Goal: Task Accomplishment & Management: Use online tool/utility

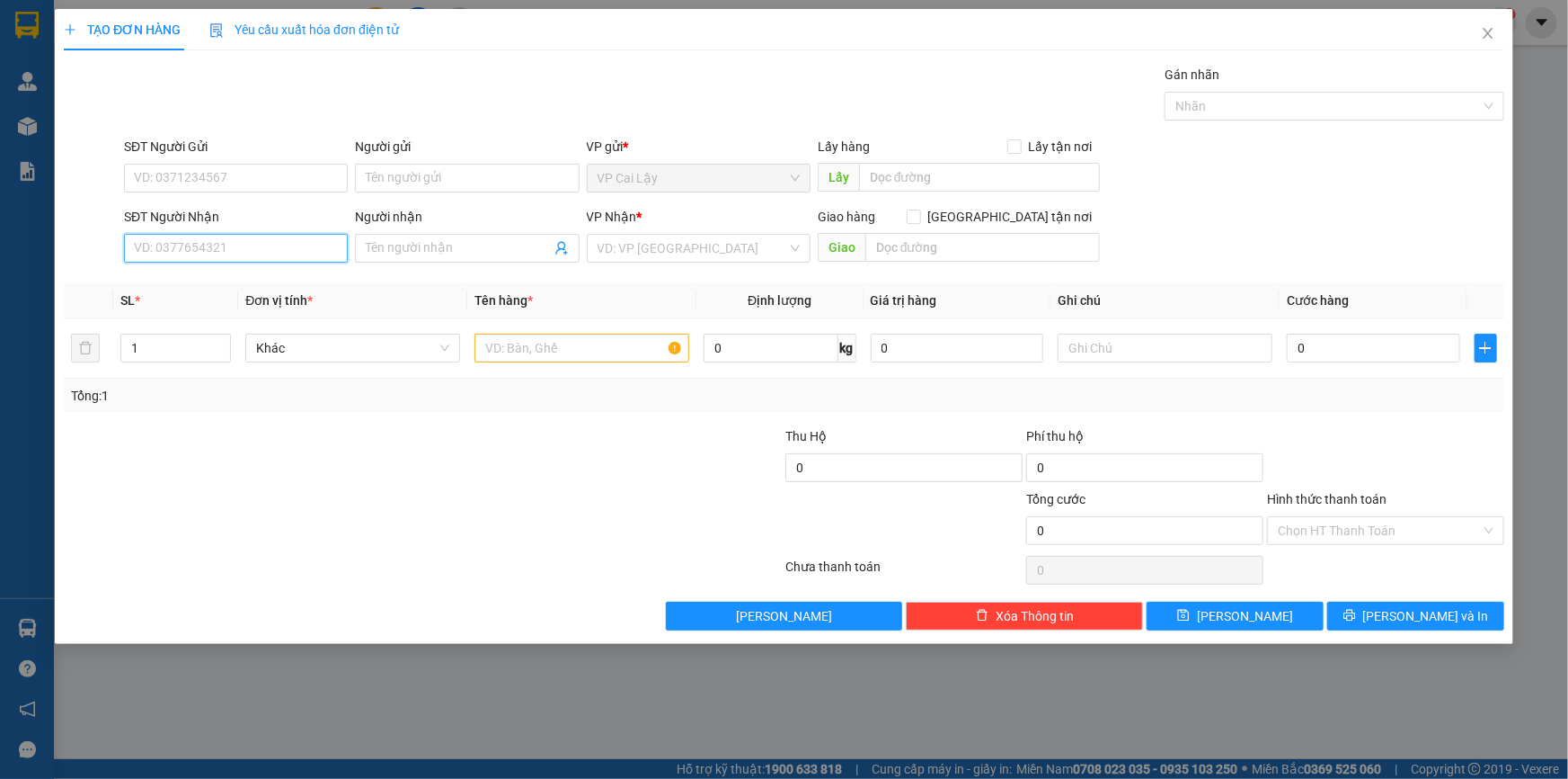
click at [291, 246] on input "SĐT Người Nhận" at bounding box center [236, 248] width 224 height 28
click at [191, 285] on div "0394545589 - CÔ HOA" at bounding box center [236, 284] width 202 height 20
type input "0394545589"
type input "CÔ HOA"
type input "20.000"
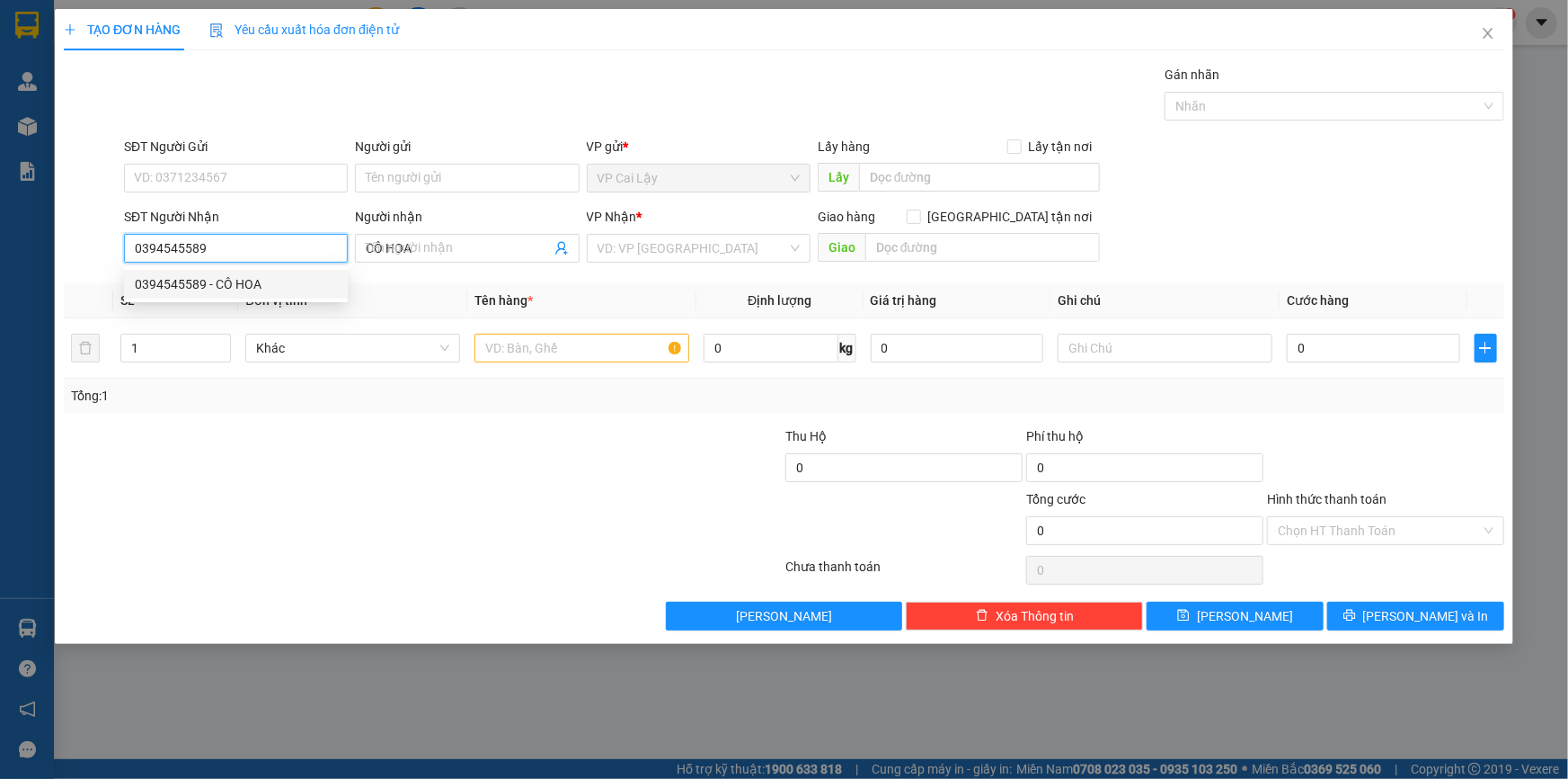
type input "20.000"
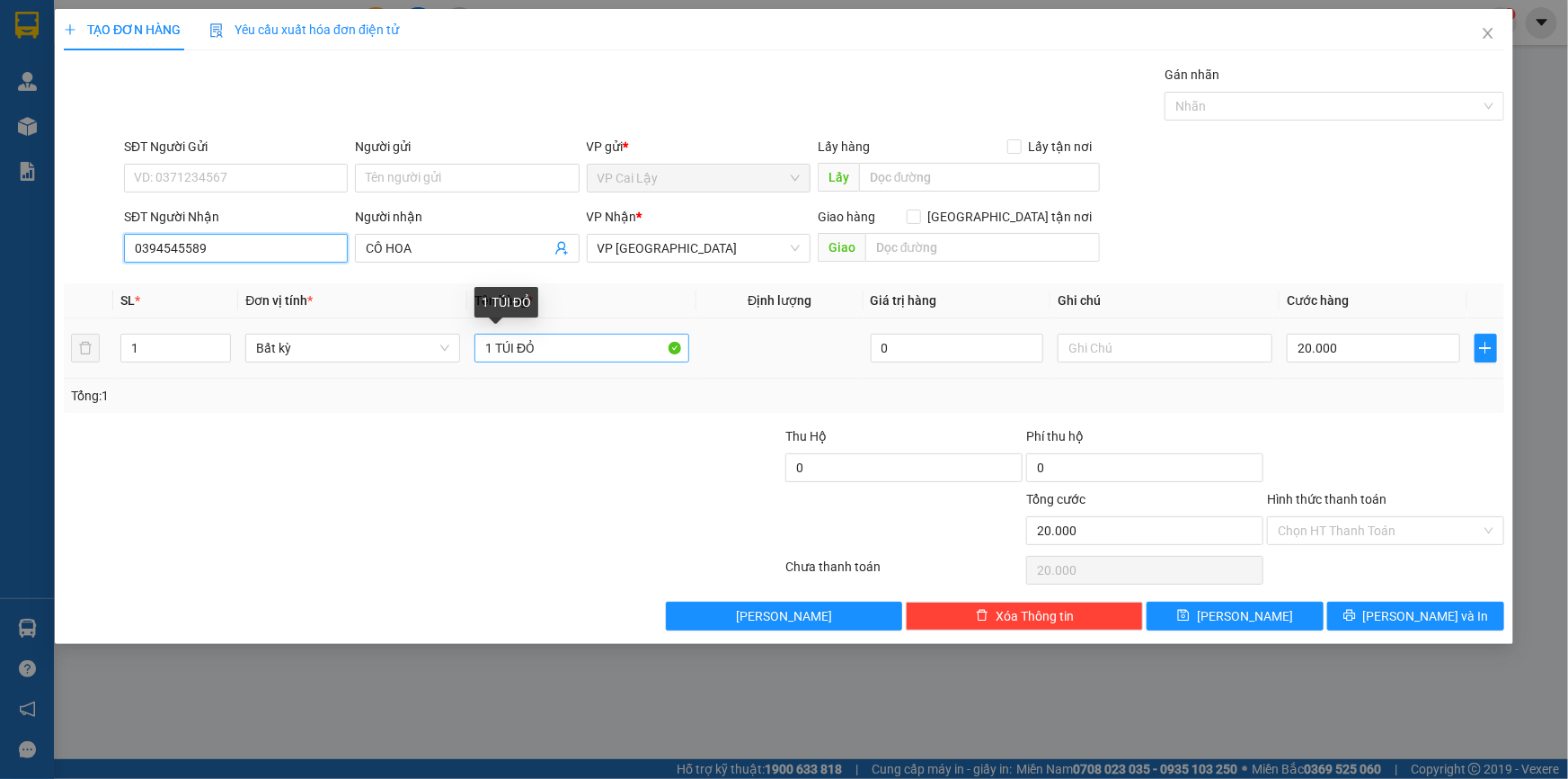
type input "0394545589"
drag, startPoint x: 543, startPoint y: 349, endPoint x: 494, endPoint y: 349, distance: 49.0
click at [494, 349] on input "1 TÚI ĐỎ" at bounding box center [582, 347] width 215 height 28
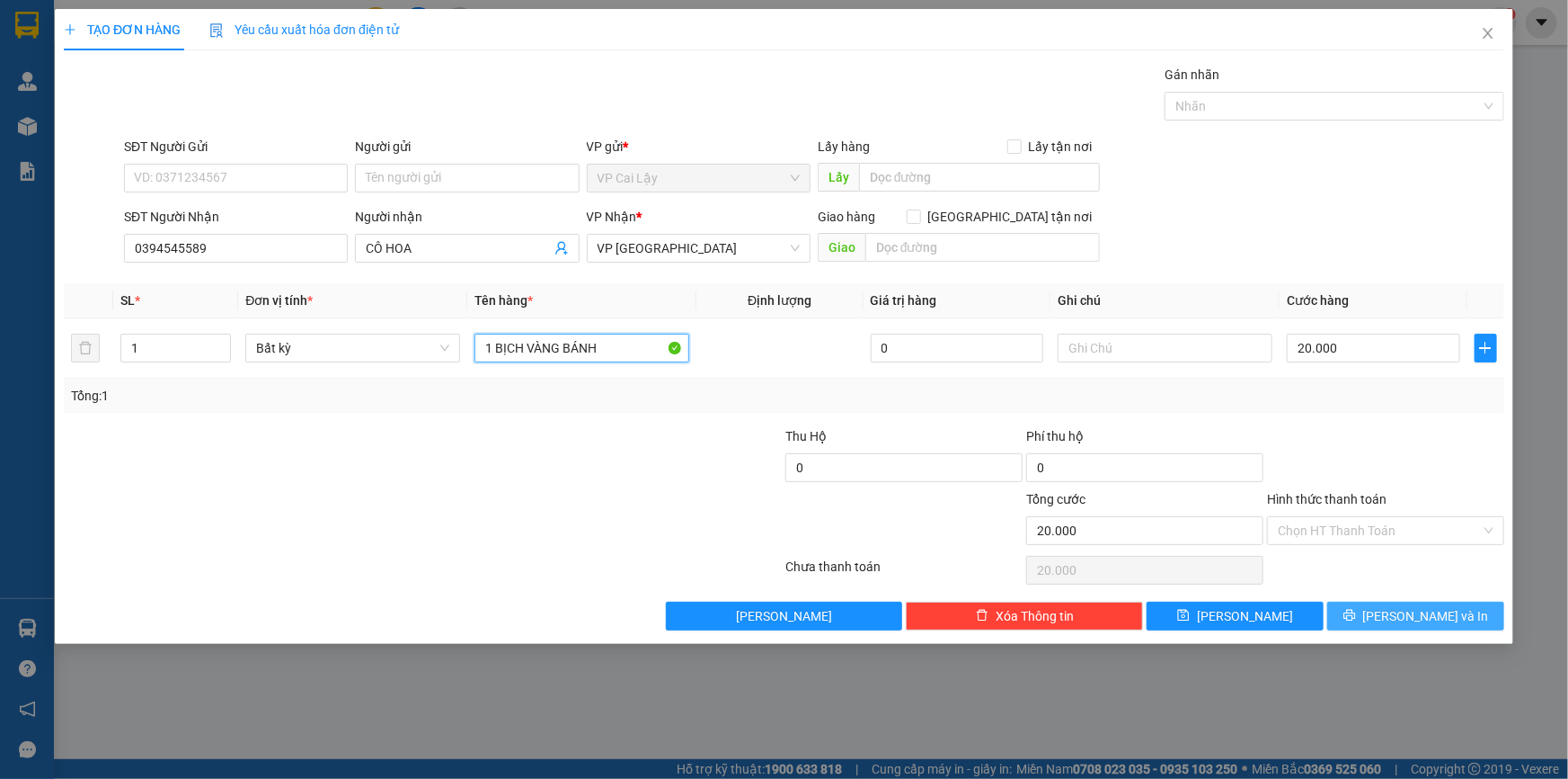
type input "1 BỊCH VÀNG BÁNH"
drag, startPoint x: 1376, startPoint y: 612, endPoint x: 1366, endPoint y: 608, distance: 10.8
click at [1378, 614] on button "[PERSON_NAME] và In" at bounding box center [1415, 616] width 177 height 28
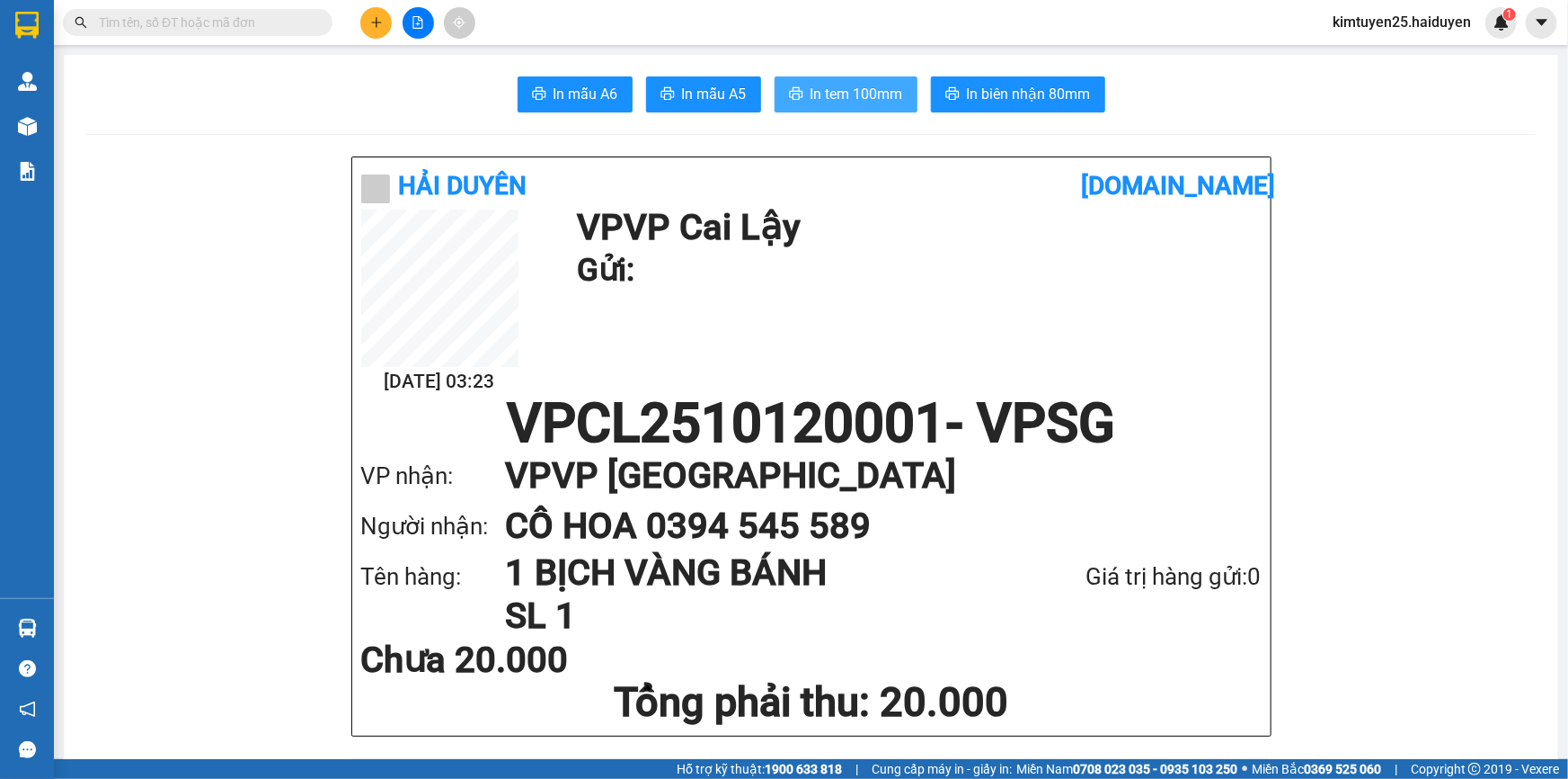
click at [827, 101] on span "In tem 100mm" at bounding box center [857, 94] width 93 height 23
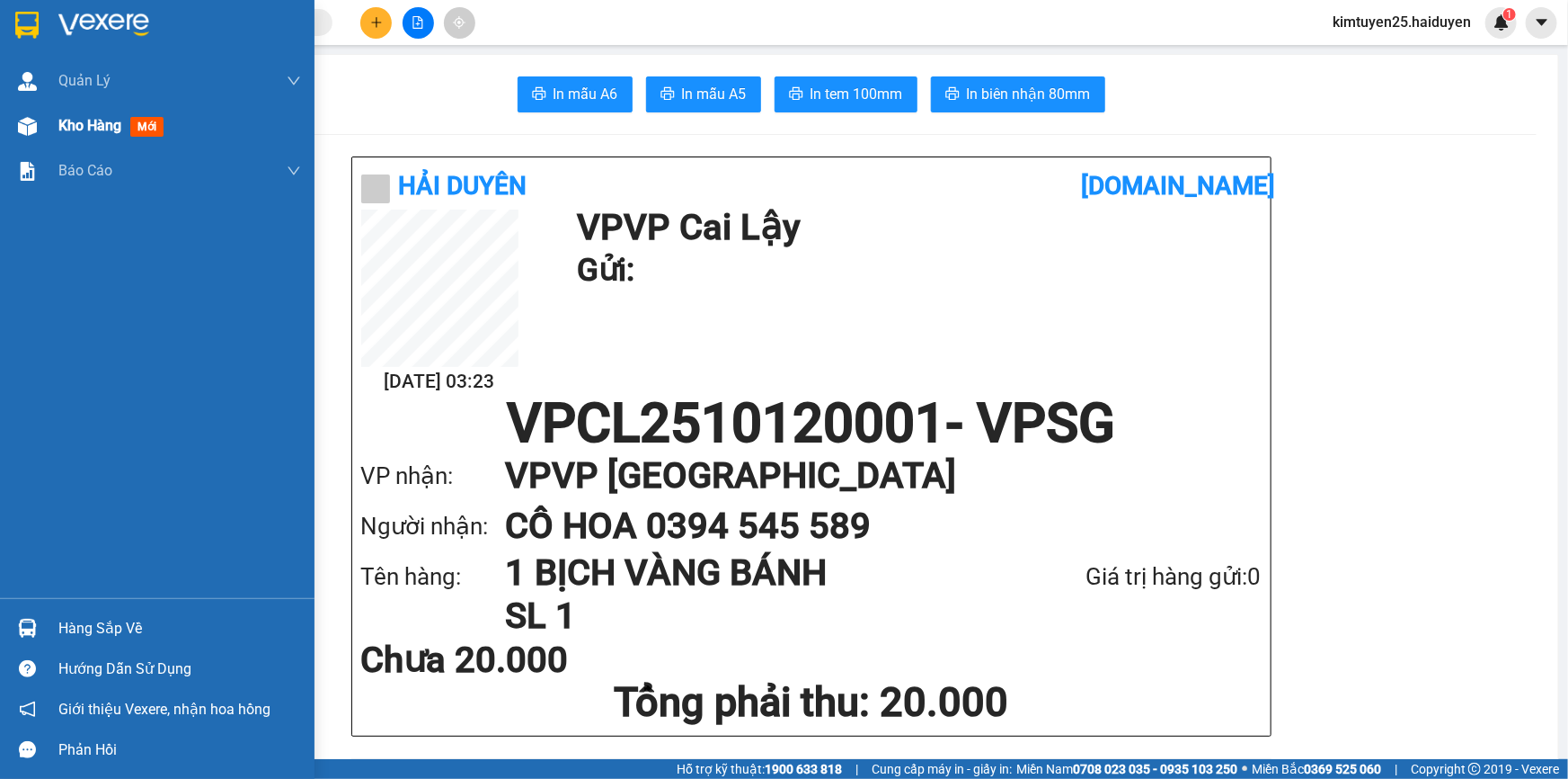
click at [34, 124] on img at bounding box center [26, 125] width 19 height 19
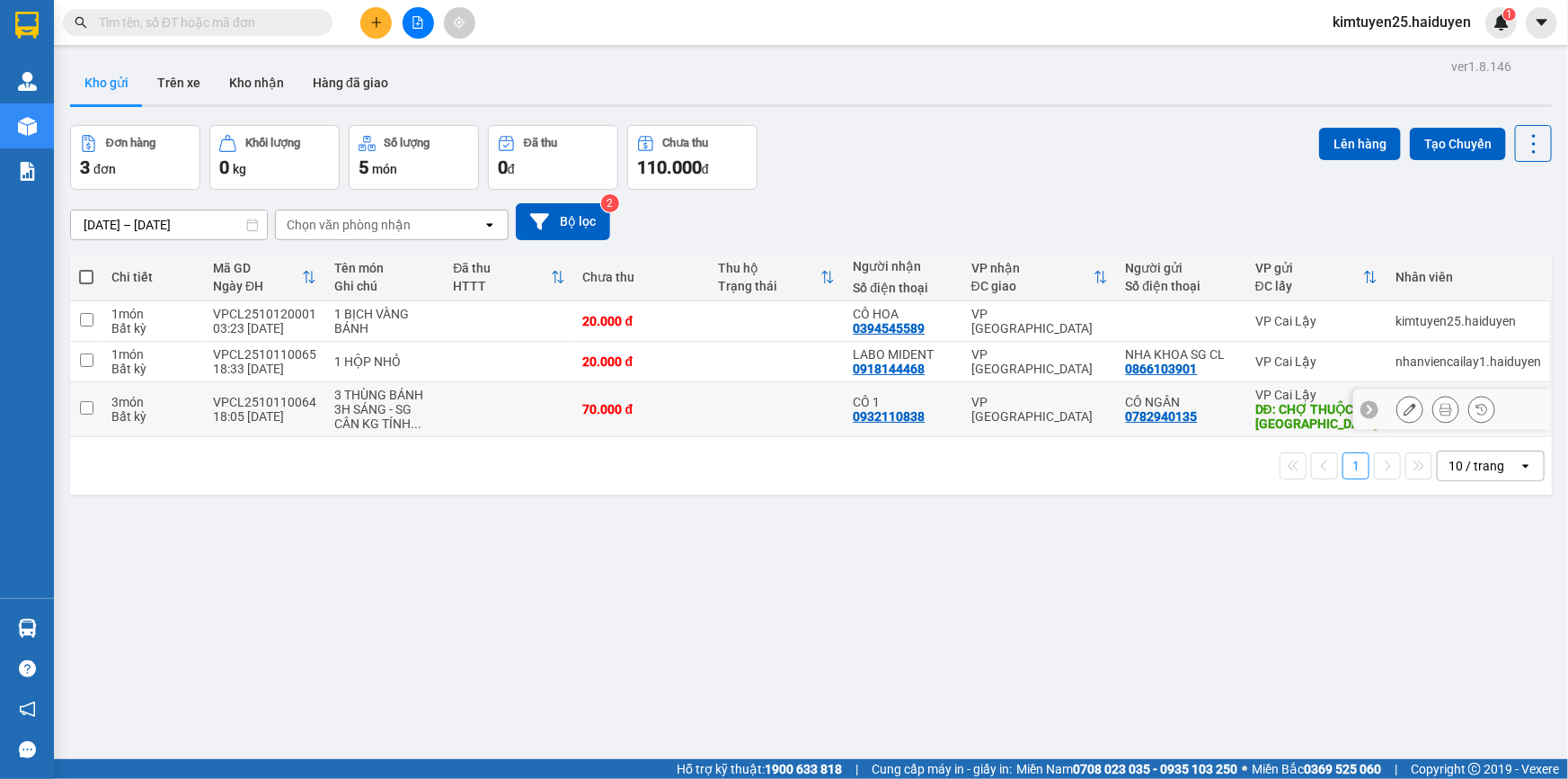
click at [659, 404] on div "70.000 đ" at bounding box center [641, 409] width 116 height 15
checkbox input "true"
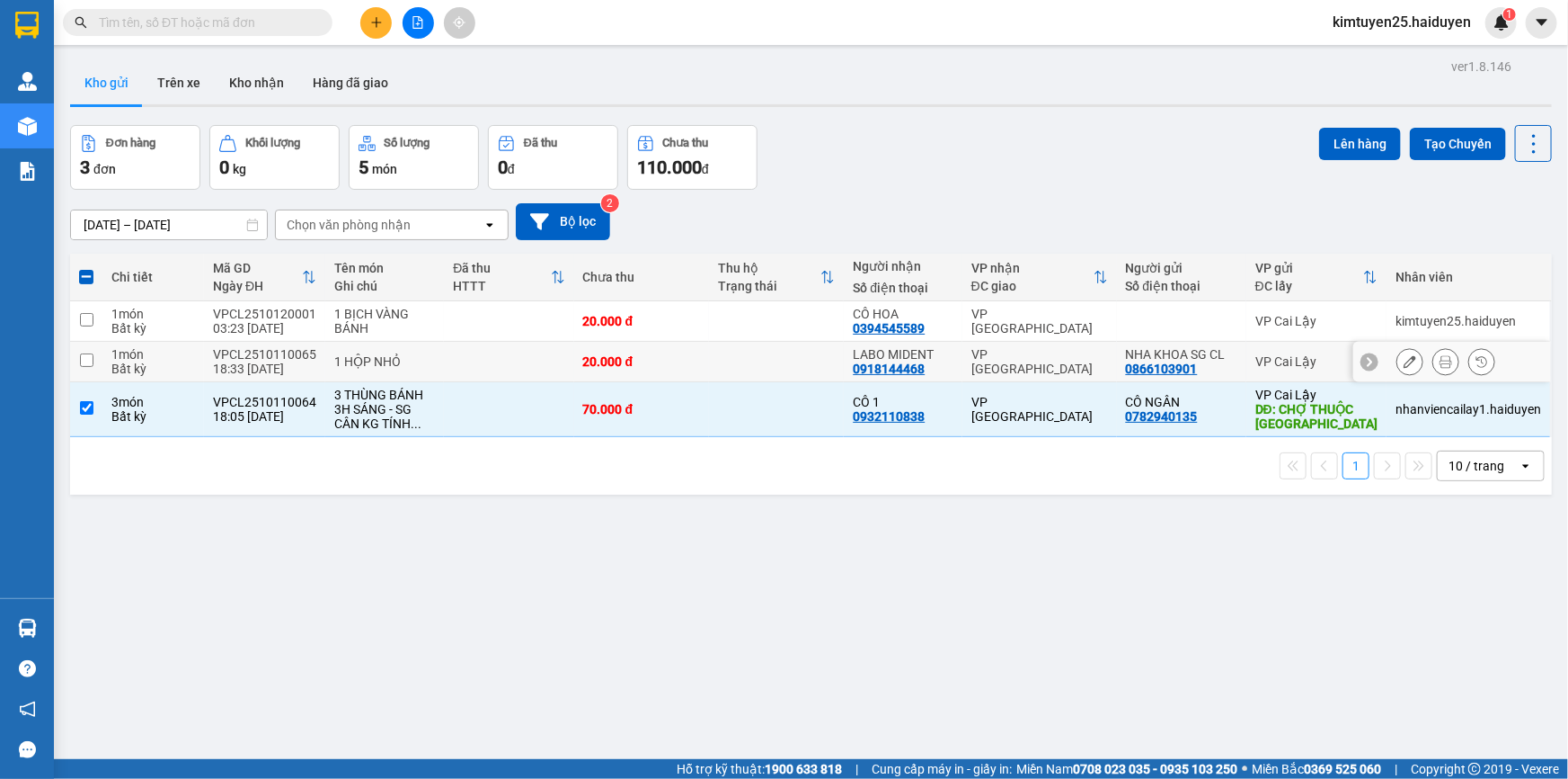
click at [658, 359] on div "20.000 đ" at bounding box center [641, 361] width 116 height 15
checkbox input "true"
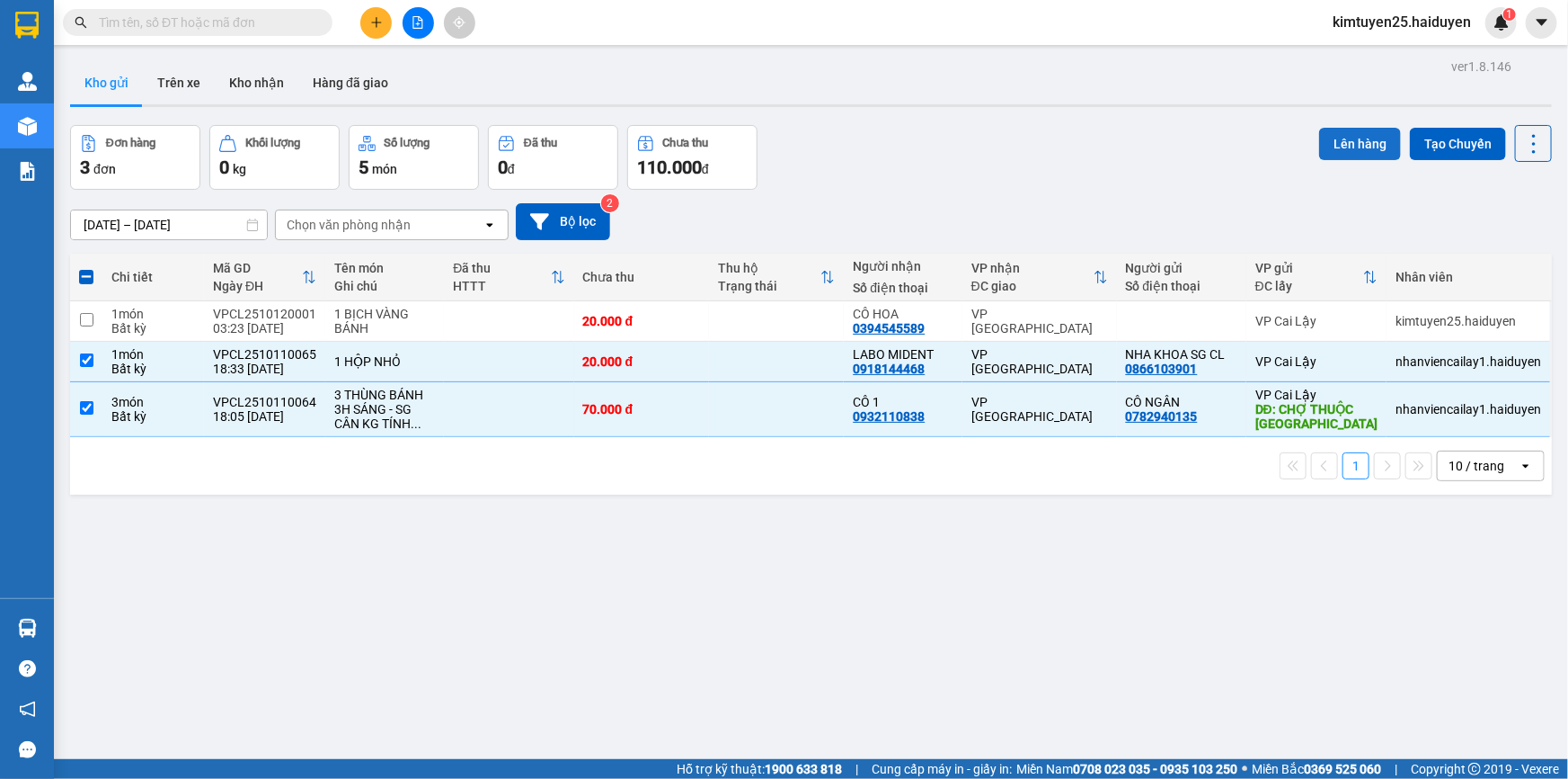
click at [1352, 132] on button "Lên hàng" at bounding box center [1361, 143] width 82 height 32
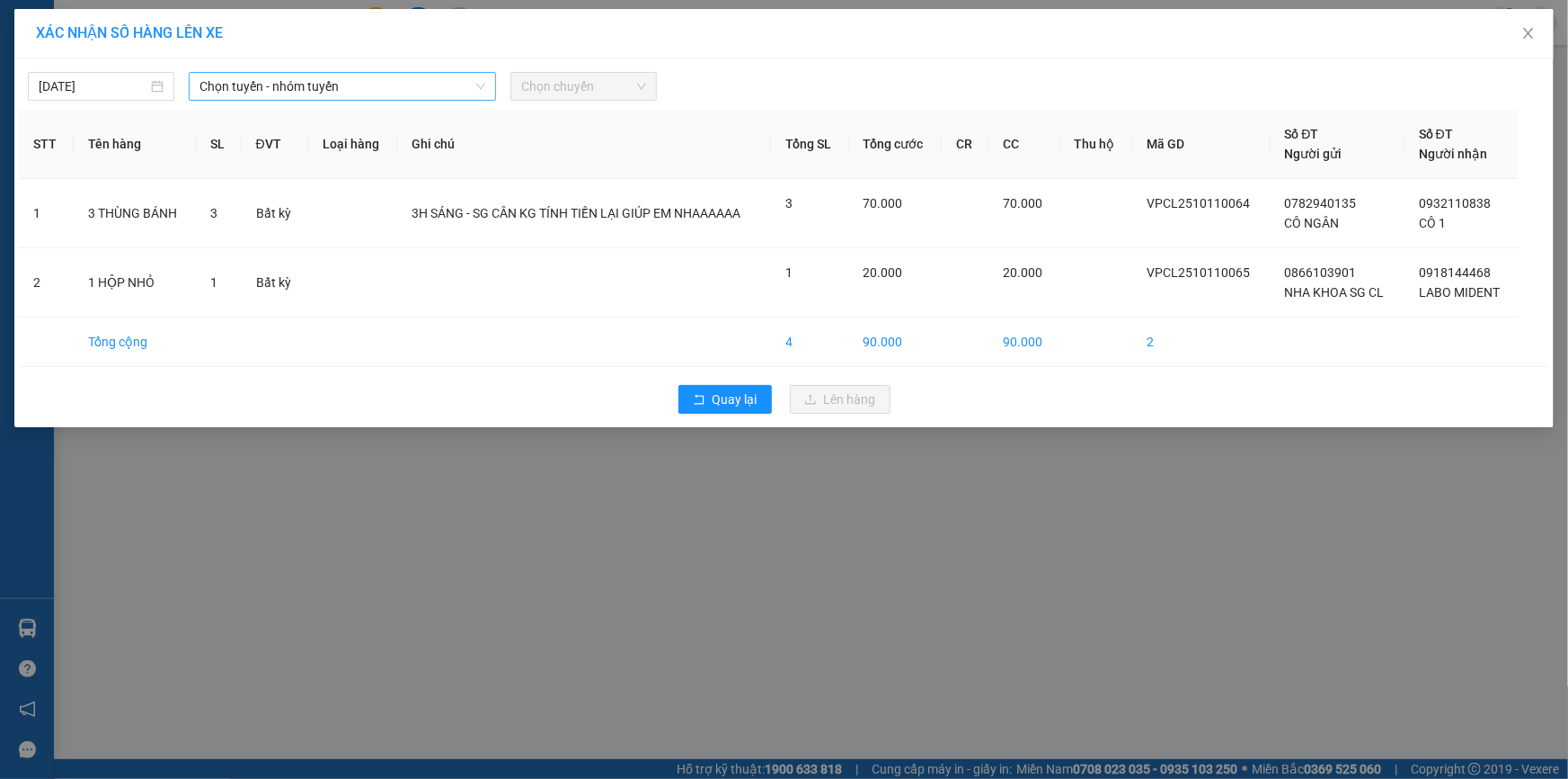
click at [371, 83] on span "Chọn tuyến - nhóm tuyến" at bounding box center [342, 86] width 286 height 27
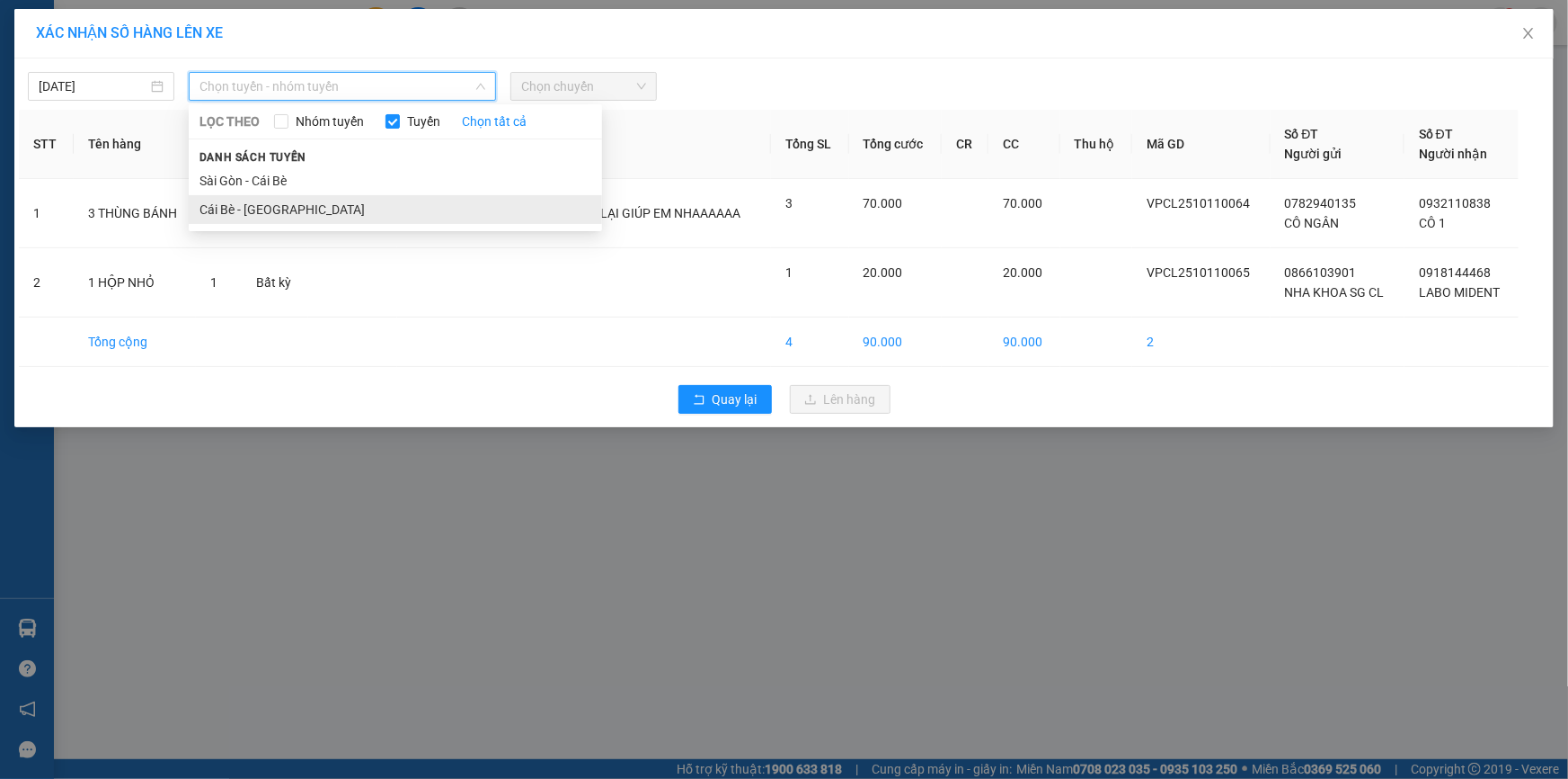
click at [361, 203] on li "Cái Bè - [GEOGRAPHIC_DATA]" at bounding box center [395, 208] width 414 height 28
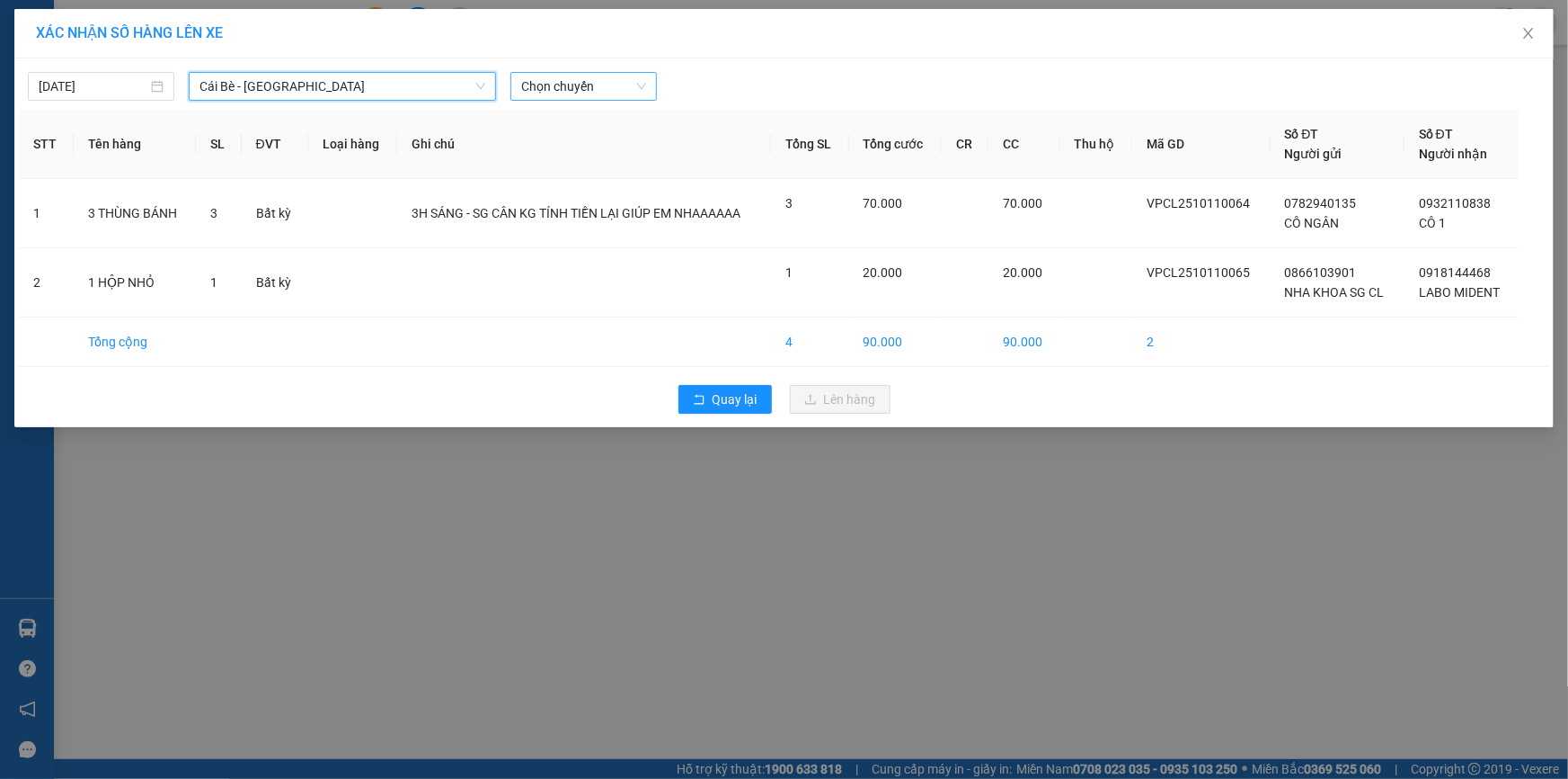
click at [601, 86] on span "Chọn chuyến" at bounding box center [584, 86] width 125 height 27
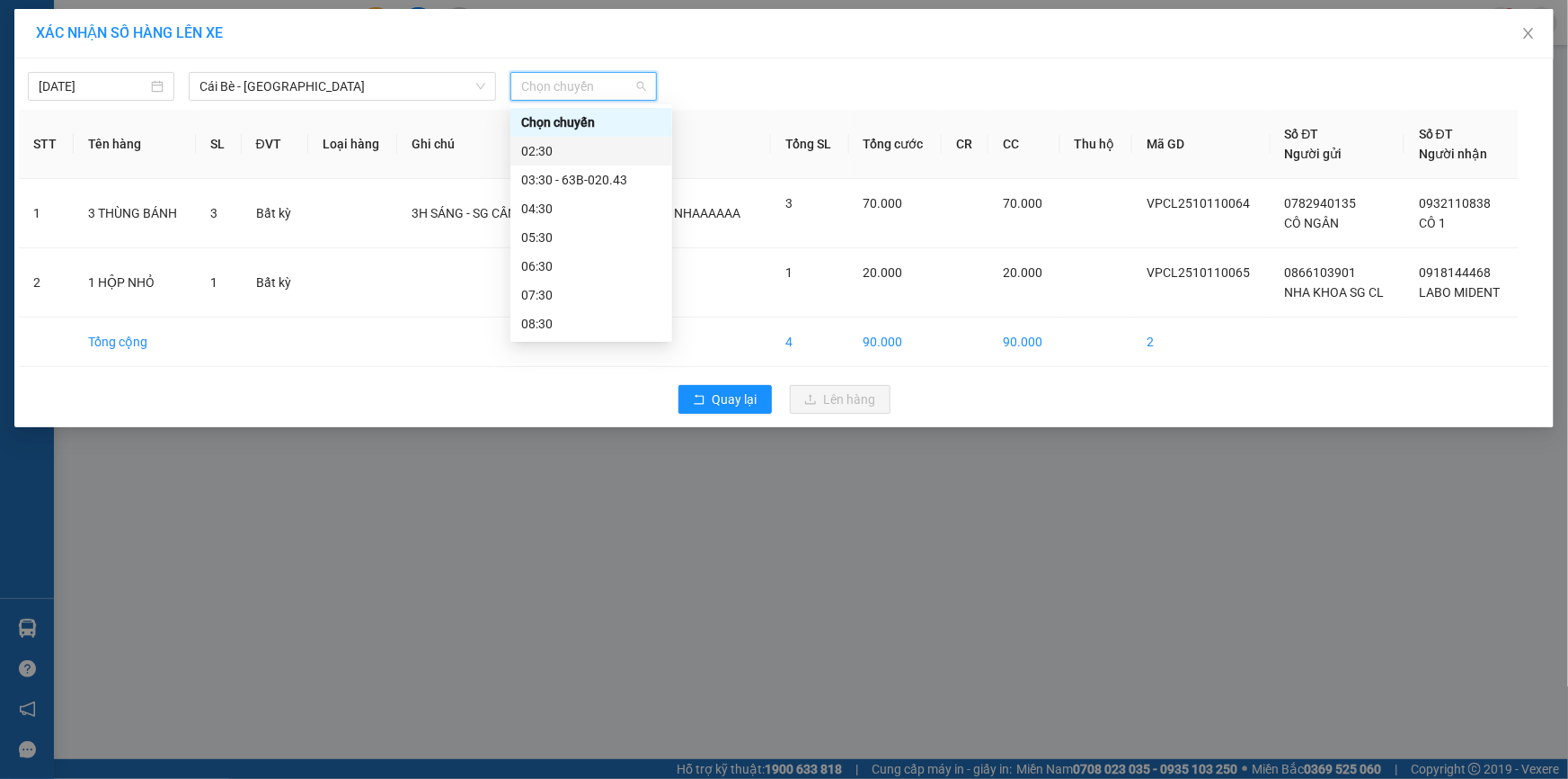
click at [576, 152] on div "02:30" at bounding box center [591, 151] width 140 height 20
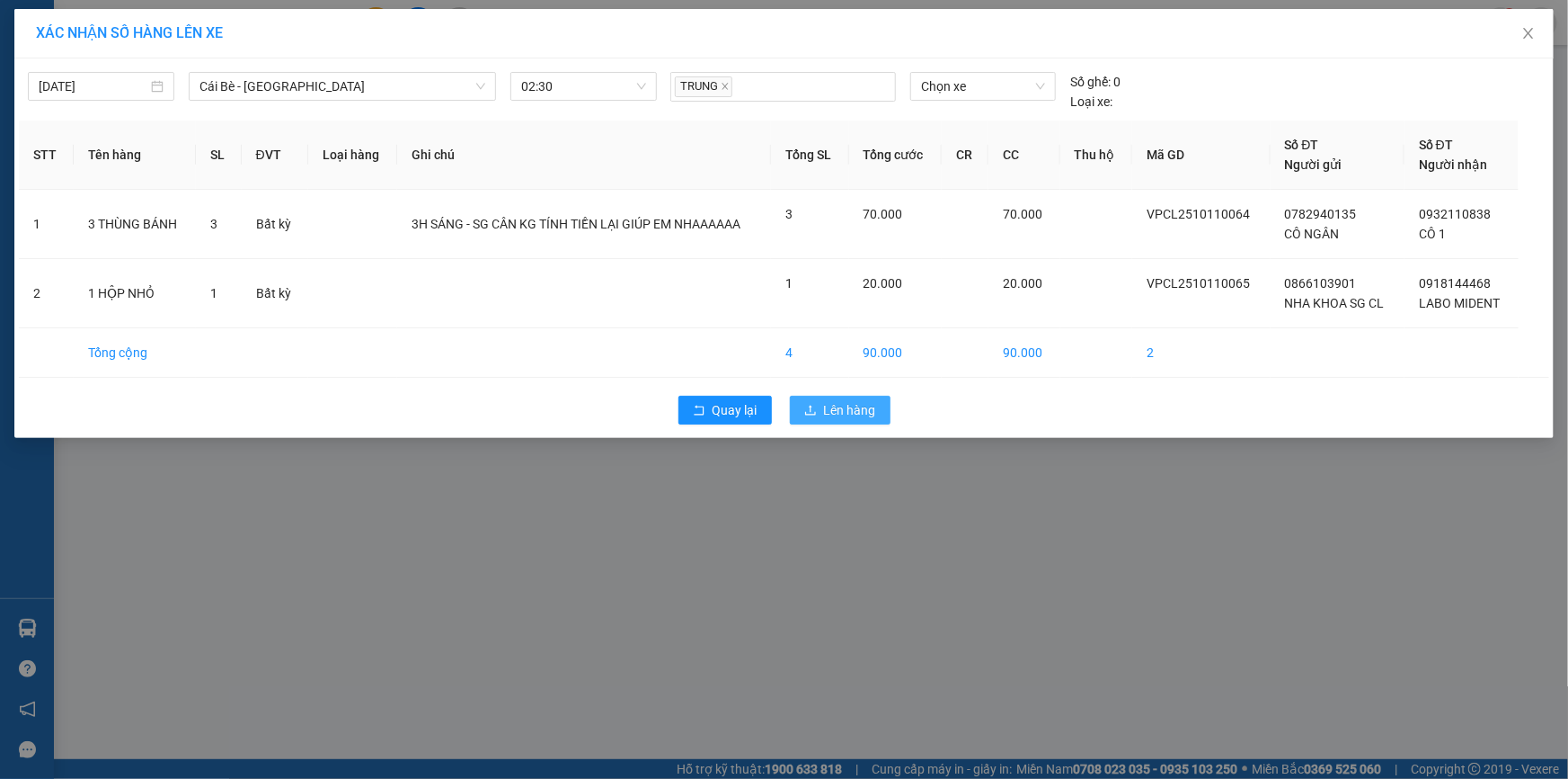
click at [832, 403] on span "Lên hàng" at bounding box center [849, 410] width 52 height 20
